Goal: Information Seeking & Learning: Learn about a topic

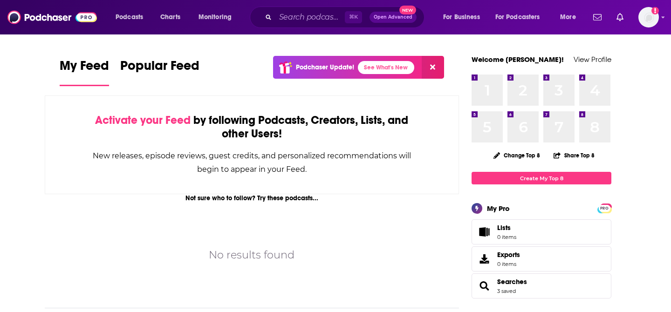
click at [313, 9] on div "⌘ K Open Advanced New" at bounding box center [337, 17] width 175 height 21
click at [308, 17] on input "Search podcasts, credits, & more..." at bounding box center [309, 17] width 69 height 15
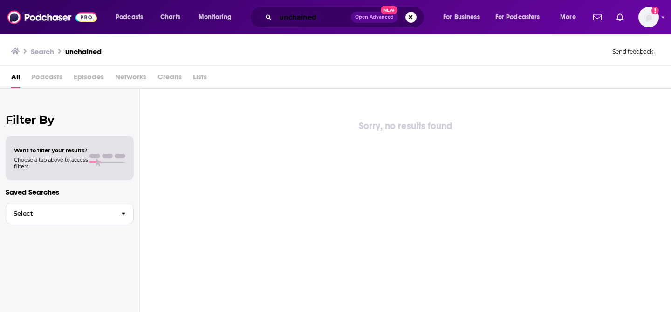
click at [323, 16] on input "unchained" at bounding box center [313, 17] width 76 height 15
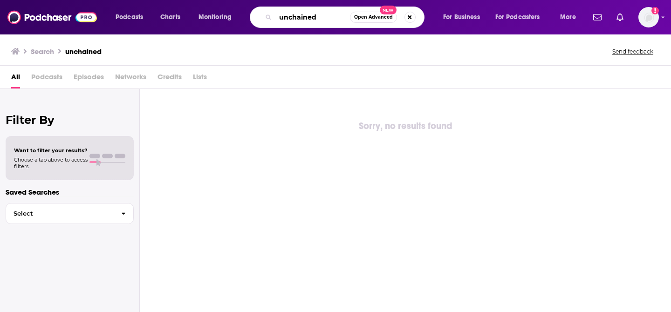
click at [323, 16] on input "unchained" at bounding box center [312, 17] width 75 height 15
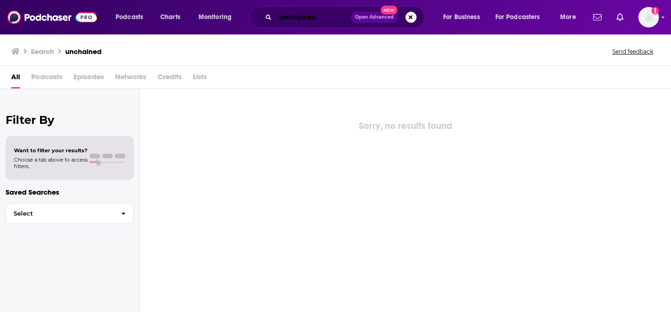
click at [324, 17] on input "unchained" at bounding box center [313, 17] width 76 height 15
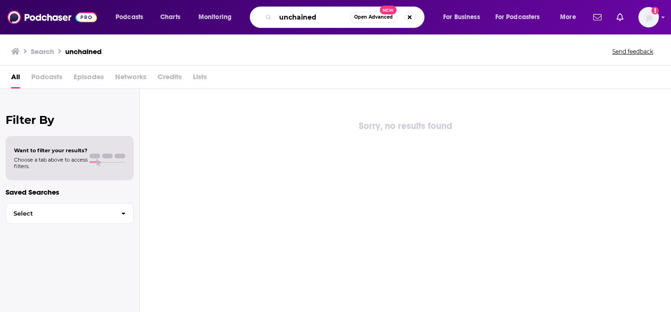
drag, startPoint x: 314, startPoint y: 14, endPoint x: 241, endPoint y: 19, distance: 72.4
click at [241, 19] on div "Podcasts Charts Monitoring unchained Open Advanced New For Business For Podcast…" at bounding box center [347, 17] width 476 height 21
paste input "Crypto Voices"
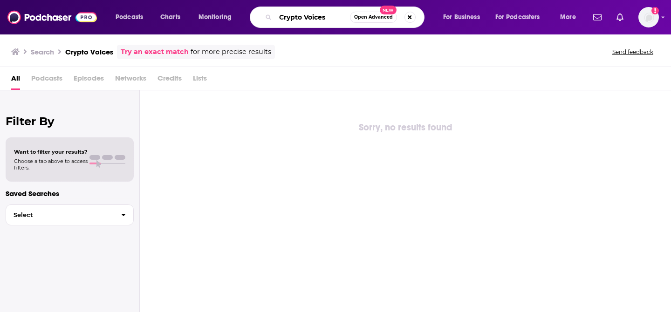
drag, startPoint x: 343, startPoint y: 15, endPoint x: 249, endPoint y: 15, distance: 93.7
click at [249, 15] on div "Podcasts Charts Monitoring Crypto Voices Open Advanced New For Business For Pod…" at bounding box center [347, 17] width 476 height 21
paste input "Decentralize with Cointelegraph"
type input "Decentralize with Cointelegraph"
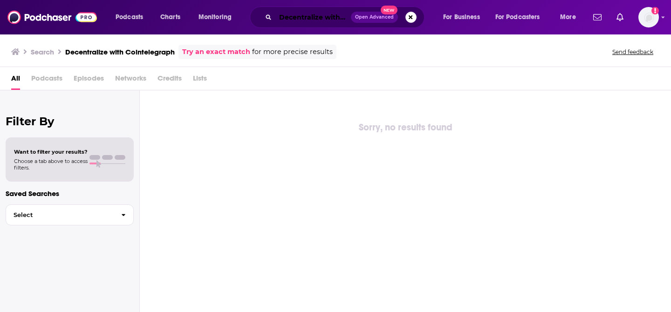
click at [312, 22] on input "Decentralize with Cointelegraph" at bounding box center [313, 17] width 76 height 15
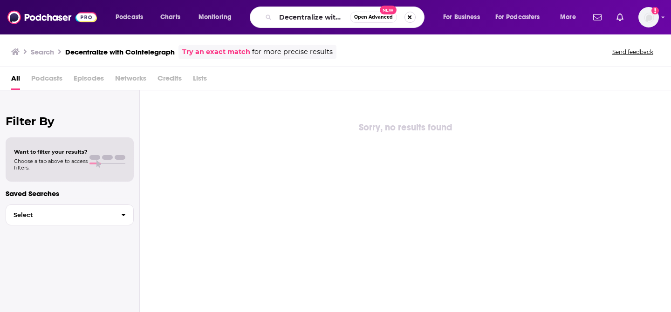
click at [412, 15] on button "Search podcasts, credits, & more..." at bounding box center [410, 17] width 11 height 11
click at [319, 14] on input "Search podcasts, credits, & more..." at bounding box center [321, 17] width 93 height 15
paste input "Defi Decoded Podcast"
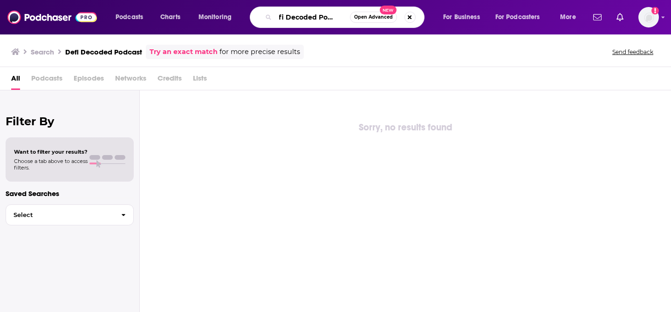
drag, startPoint x: 280, startPoint y: 18, endPoint x: 378, endPoint y: 24, distance: 98.5
click at [378, 24] on div "Defi Decoded Podcast Open Advanced New" at bounding box center [337, 17] width 175 height 21
paste input "GM Web3"
type input "GM Web3"
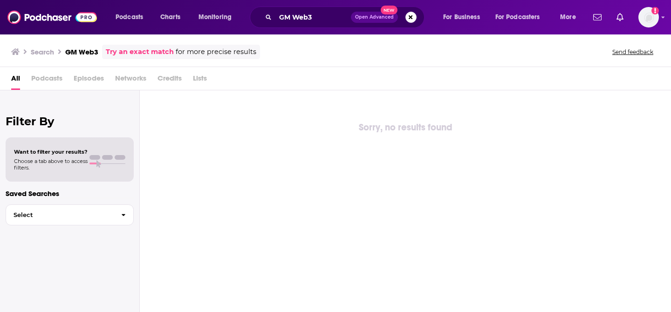
click at [148, 158] on div "Sorry, no results found" at bounding box center [405, 202] width 531 height 224
click at [47, 51] on h3 "Search" at bounding box center [42, 52] width 23 height 9
click at [38, 49] on h3 "Search" at bounding box center [42, 52] width 23 height 9
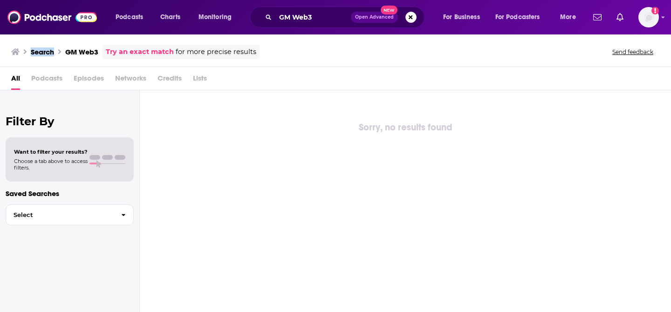
click at [38, 49] on h3 "Search" at bounding box center [42, 52] width 23 height 9
click at [21, 49] on div "Search GM Web3 Try an exact match for more precise results" at bounding box center [135, 52] width 249 height 14
click at [51, 49] on h3 "Search" at bounding box center [42, 52] width 23 height 9
